Goal: Subscribe to service/newsletter

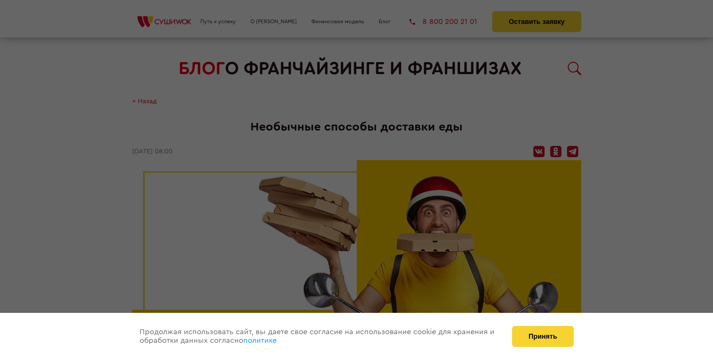
scroll to position [903, 0]
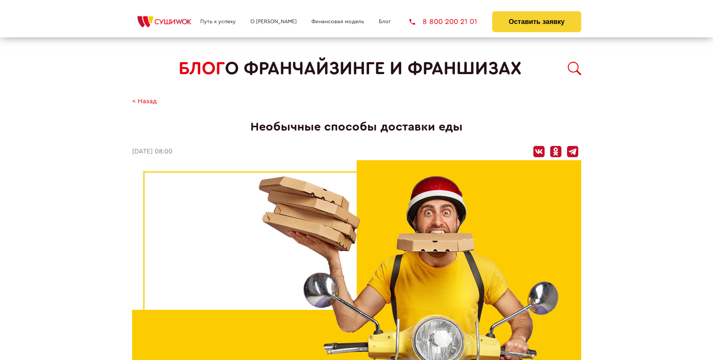
scroll to position [903, 0]
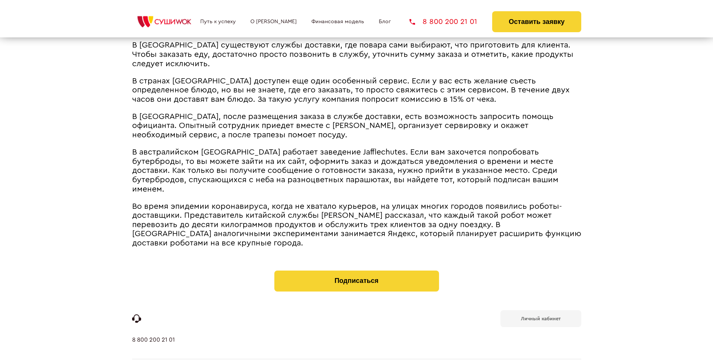
click at [541, 316] on b "Личный кабинет" at bounding box center [541, 318] width 40 height 5
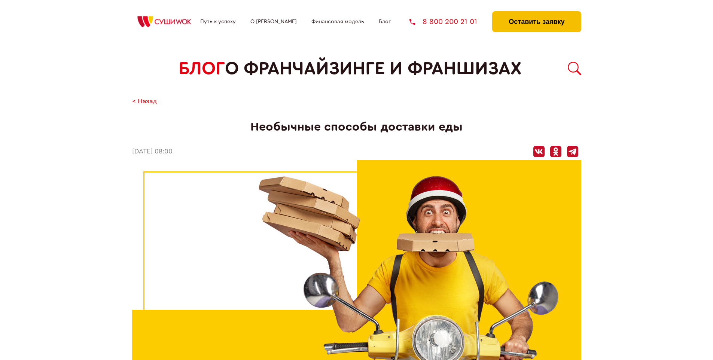
click at [537, 13] on button "Оставить заявку" at bounding box center [536, 21] width 89 height 21
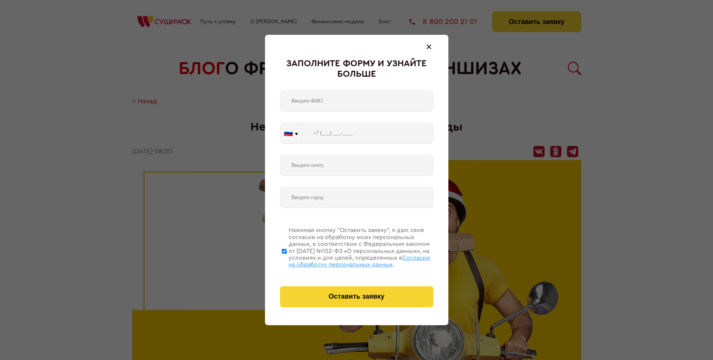
click at [347, 260] on span "Согласии на обработку персональных данных" at bounding box center [360, 261] width 142 height 13
click at [287, 260] on input "Нажимая кнопку “Оставить заявку”, я даю свое согласие на обработку моих персона…" at bounding box center [284, 251] width 5 height 60
checkbox input "false"
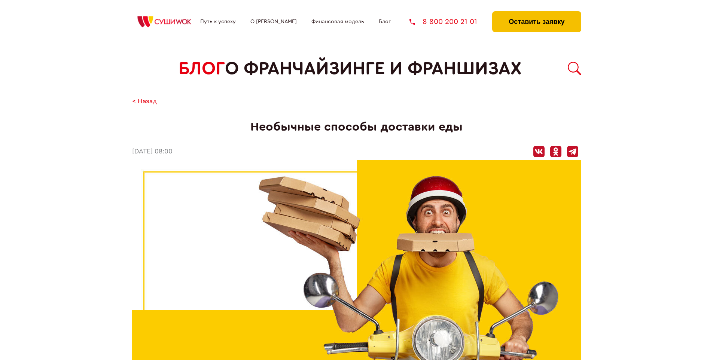
click at [537, 13] on button "Оставить заявку" at bounding box center [536, 21] width 89 height 21
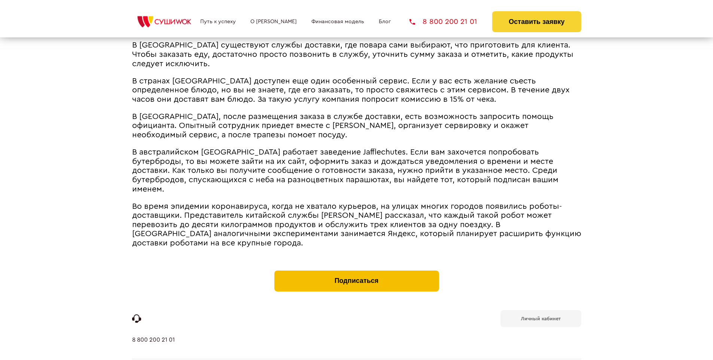
click at [357, 271] on button "Подписаться" at bounding box center [357, 281] width 165 height 21
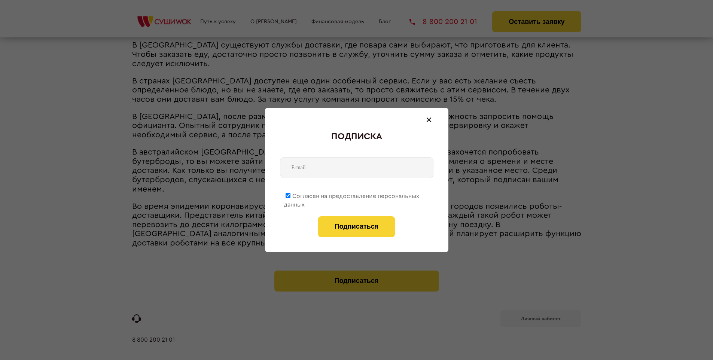
click at [352, 195] on span "Согласен на предоставление персональных данных" at bounding box center [352, 200] width 136 height 15
click at [291, 195] on input "Согласен на предоставление персональных данных" at bounding box center [288, 195] width 5 height 5
checkbox input "false"
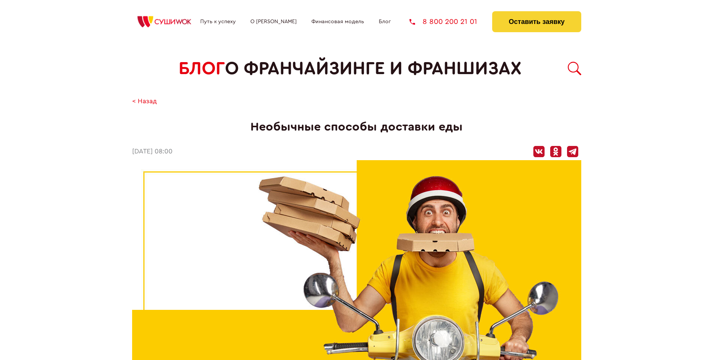
scroll to position [903, 0]
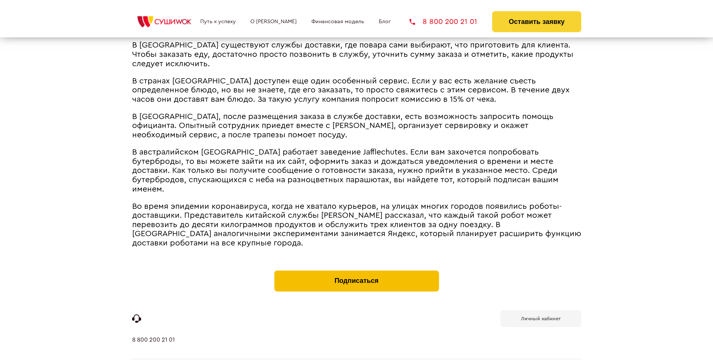
click at [357, 271] on button "Подписаться" at bounding box center [357, 281] width 165 height 21
